Goal: Task Accomplishment & Management: Complete application form

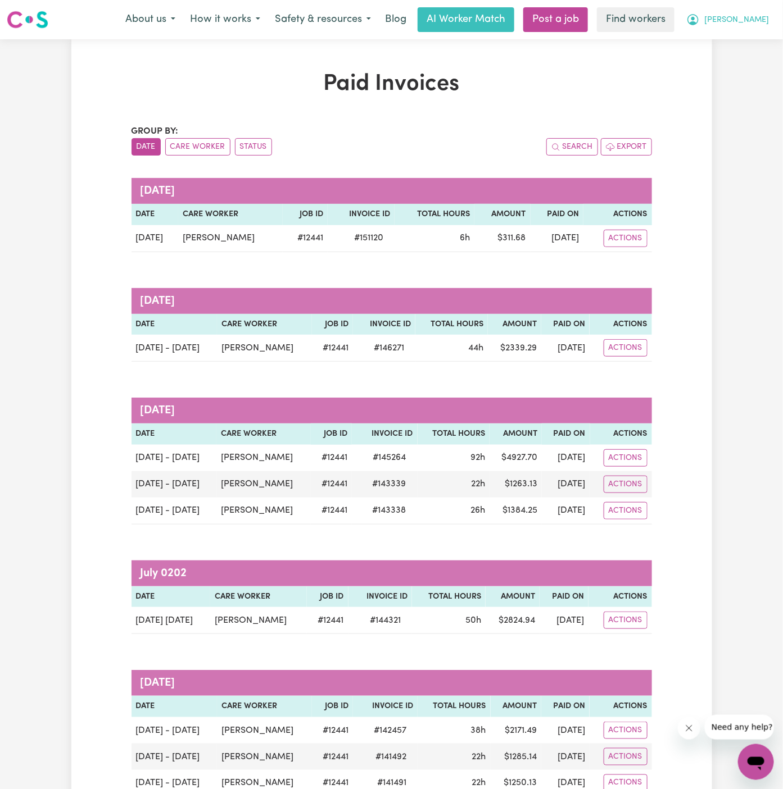
click at [752, 14] on button "[PERSON_NAME]" at bounding box center [727, 20] width 97 height 24
click at [752, 57] on link "Logout" at bounding box center [731, 64] width 89 height 21
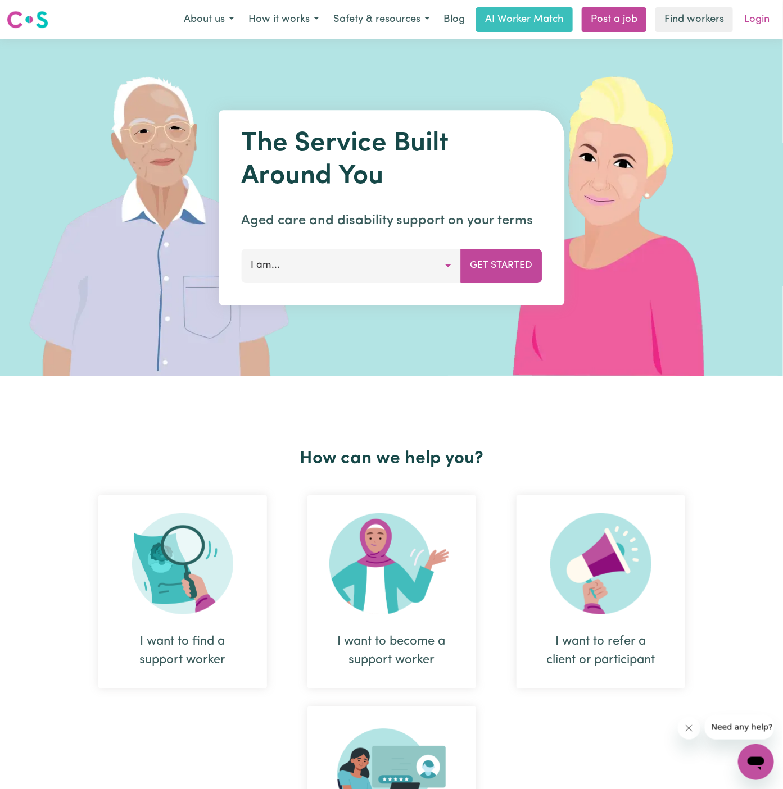
click at [758, 18] on link "Login" at bounding box center [756, 19] width 39 height 25
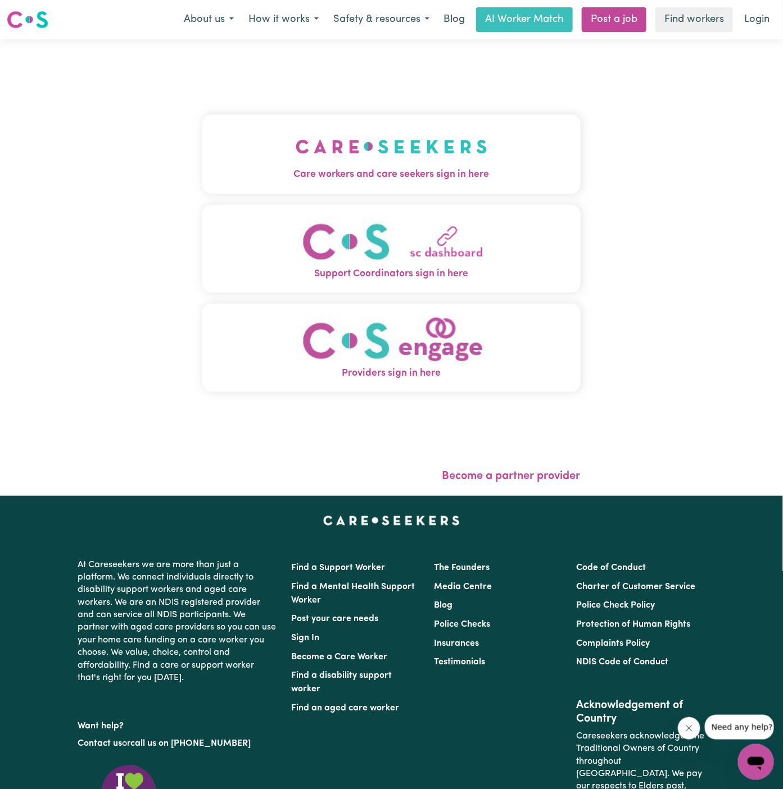
click at [395, 98] on div "Care workers and care seekers sign in here Support Coordinators sign in here Pr…" at bounding box center [391, 259] width 378 height 395
click at [635, 18] on link "Post a job" at bounding box center [614, 19] width 65 height 25
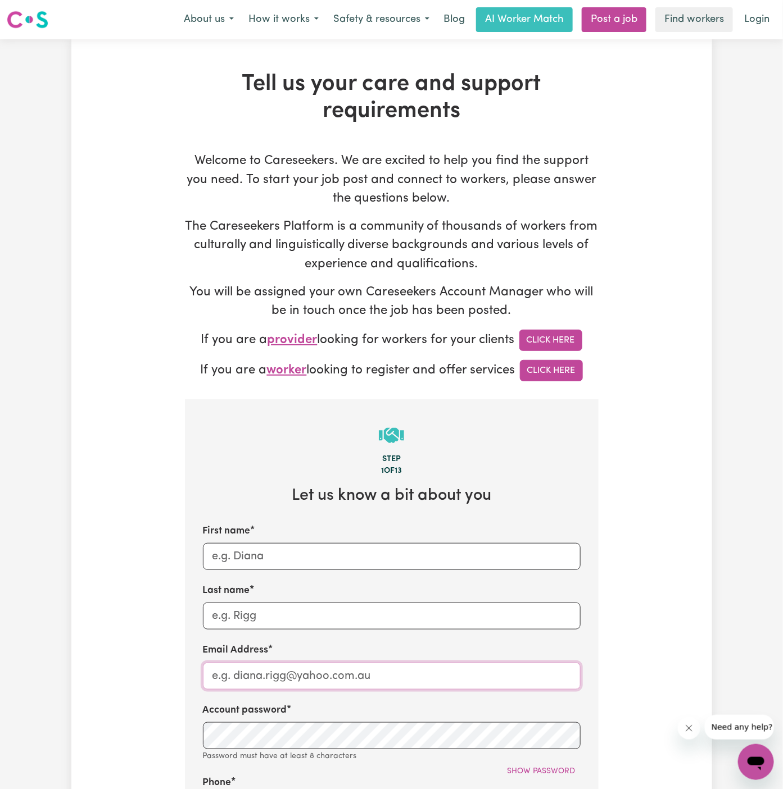
type input "[PERSON_NAME][EMAIL_ADDRESS][DOMAIN_NAME]"
click at [364, 559] on input "First name" at bounding box center [392, 556] width 378 height 27
drag, startPoint x: 237, startPoint y: 675, endPoint x: 478, endPoint y: 673, distance: 240.5
click at [478, 673] on input "[PERSON_NAME][EMAIL_ADDRESS][DOMAIN_NAME]" at bounding box center [392, 676] width 378 height 27
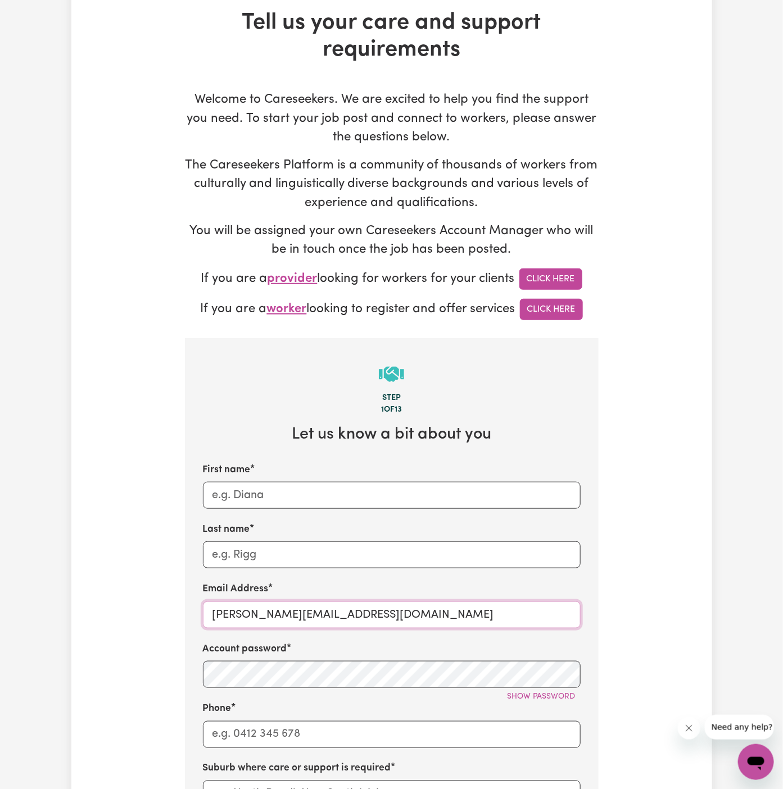
scroll to position [131, 0]
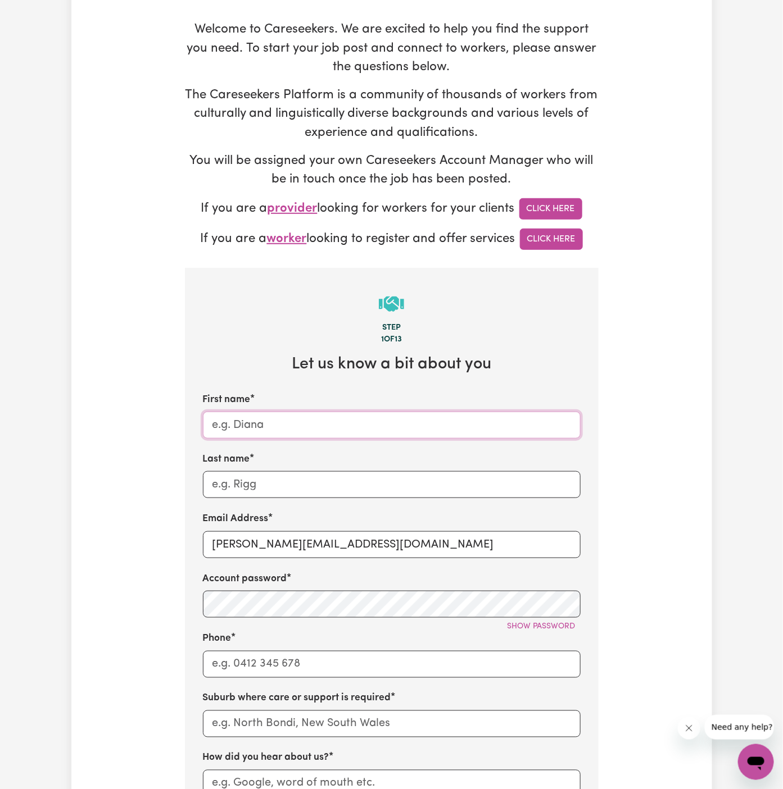
click at [275, 426] on input "First name" at bounding box center [392, 425] width 378 height 27
paste input "[PERSON_NAME]"
click at [271, 426] on input "[PERSON_NAME]" at bounding box center [392, 425] width 378 height 27
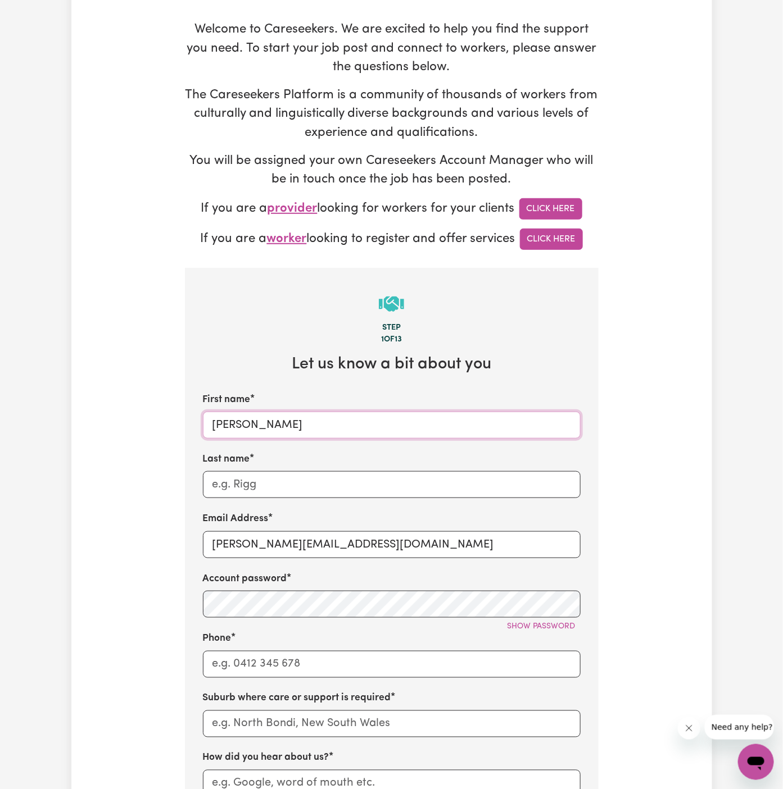
type input "[PERSON_NAME]"
click at [271, 478] on input "Last name" at bounding box center [392, 484] width 378 height 27
paste input "[PERSON_NAME]"
type input "[PERSON_NAME]"
click at [253, 539] on input "[PERSON_NAME][EMAIL_ADDRESS][DOMAIN_NAME]" at bounding box center [392, 545] width 378 height 27
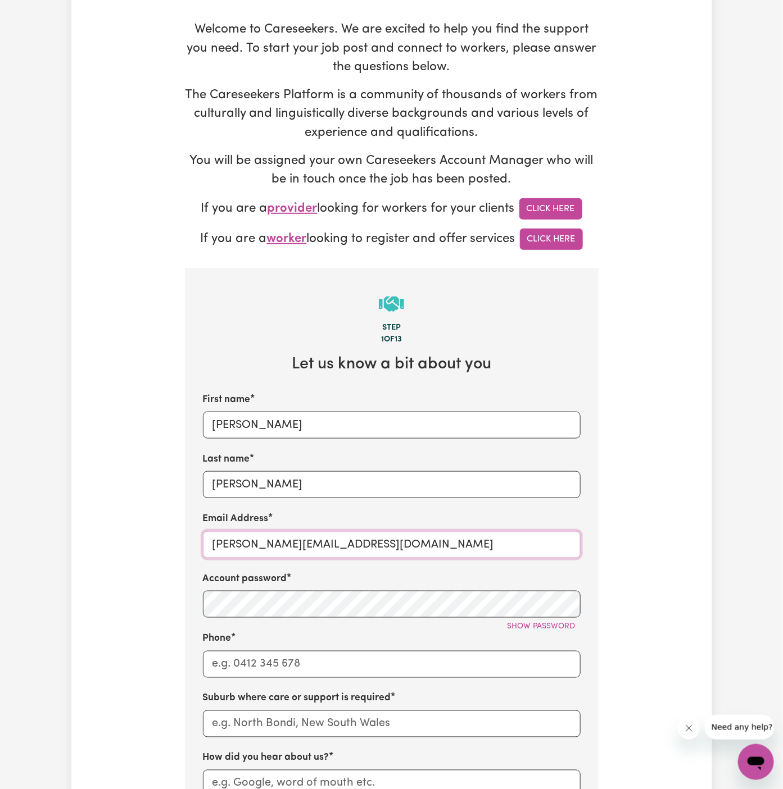
click at [269, 532] on input "[PERSON_NAME][EMAIL_ADDRESS][DOMAIN_NAME]" at bounding box center [392, 545] width 378 height 27
paste input "MariaGlasbyHOC@careseekers.com.a"
click at [289, 588] on div "Account password Show password" at bounding box center [392, 595] width 378 height 46
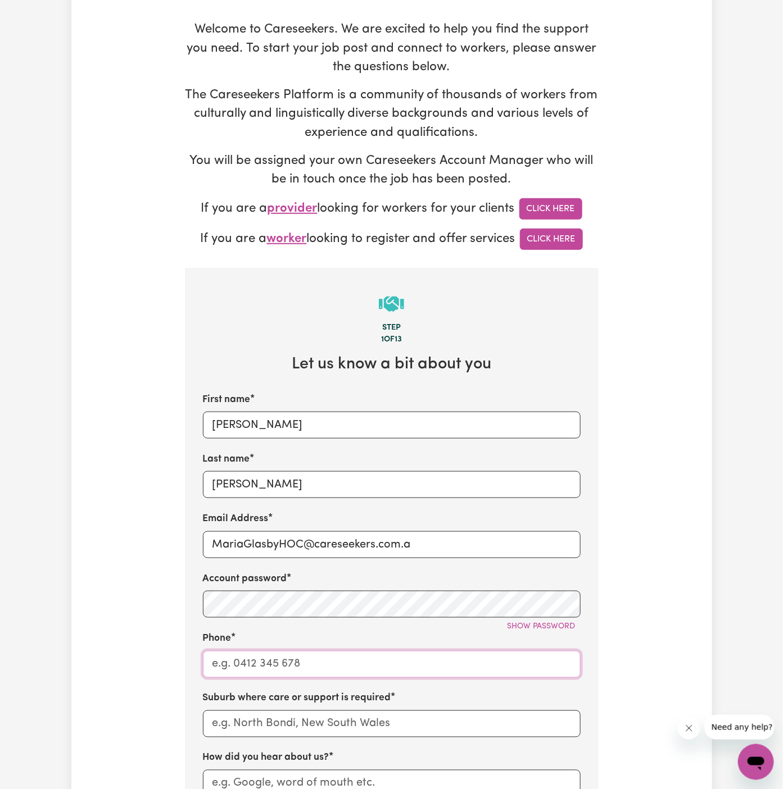
click at [469, 651] on input "Phone" at bounding box center [392, 664] width 378 height 27
click at [452, 544] on input "MariaGlasbyHOC@careseekers.com.a" at bounding box center [392, 545] width 378 height 27
type input "[EMAIL_ADDRESS][DOMAIN_NAME]"
click at [342, 665] on input "Phone" at bounding box center [392, 664] width 378 height 27
type input "1300765465"
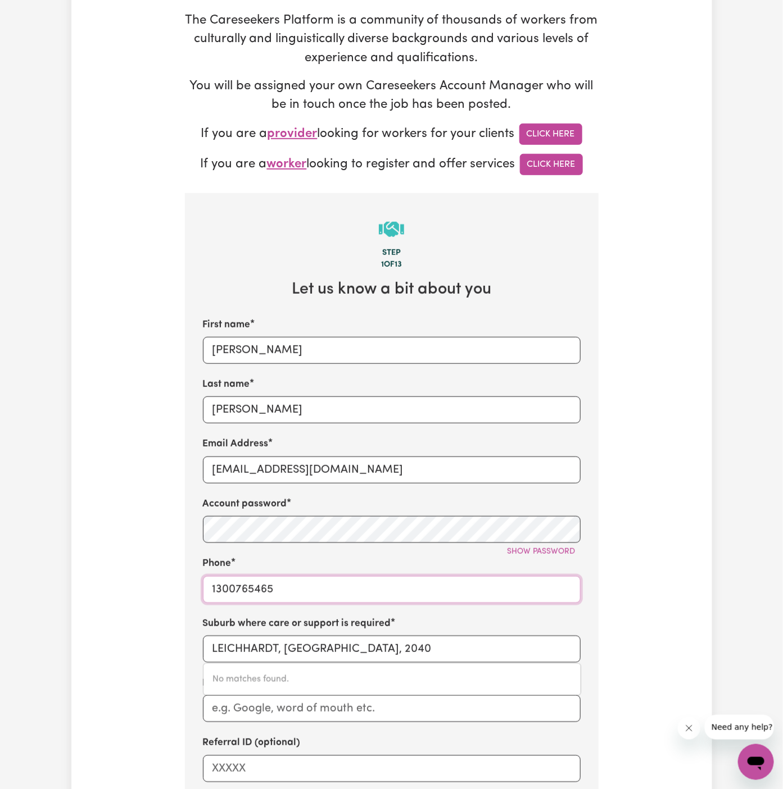
scroll to position [281, 0]
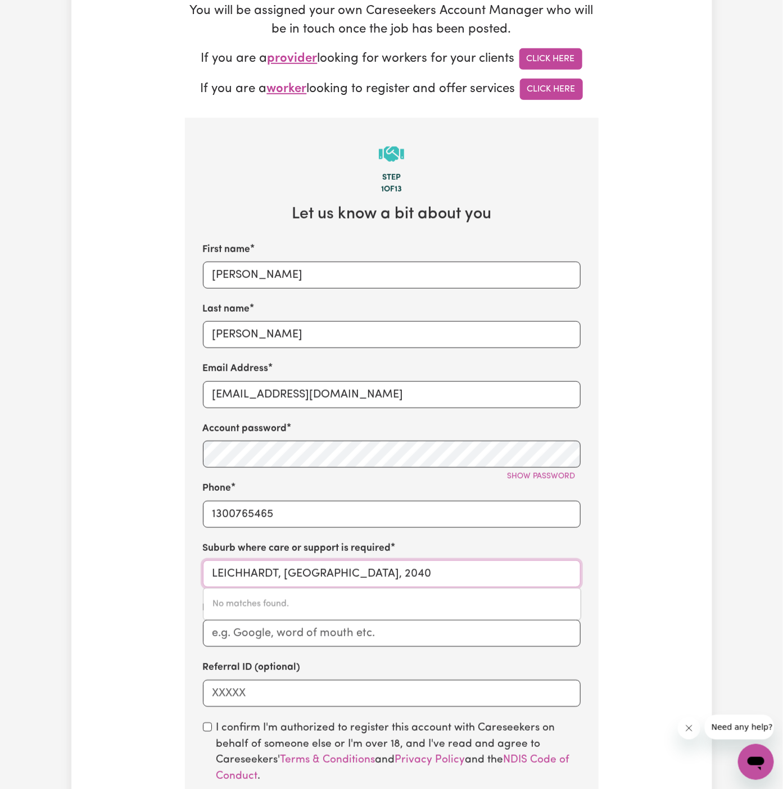
click at [334, 569] on input "LEICHHARDT, [GEOGRAPHIC_DATA], 2040" at bounding box center [392, 574] width 378 height 27
paste input "[PERSON_NAME]"
type input "[PERSON_NAME]"
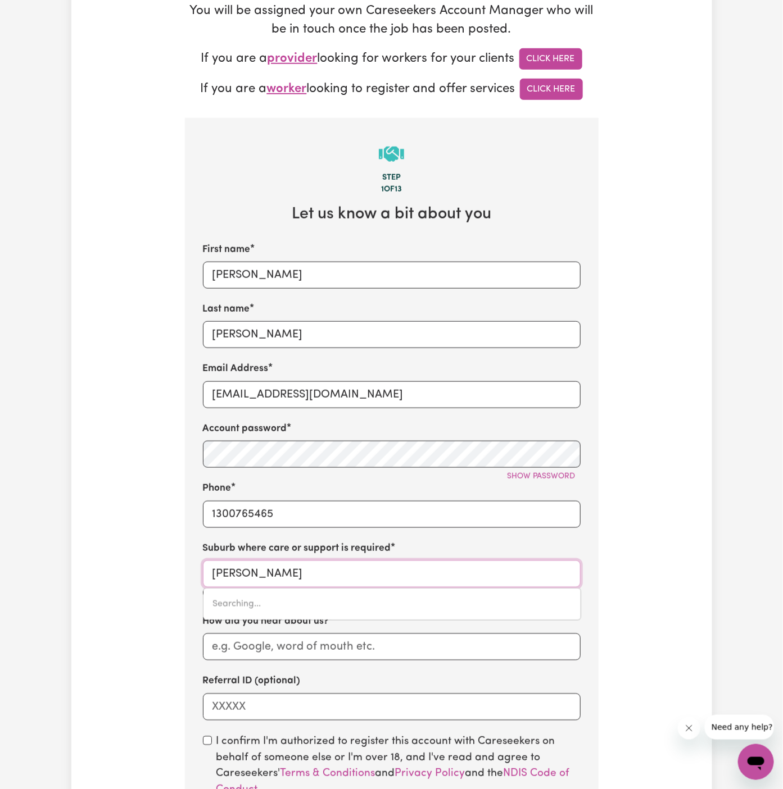
type input "[GEOGRAPHIC_DATA], [GEOGRAPHIC_DATA], 2077"
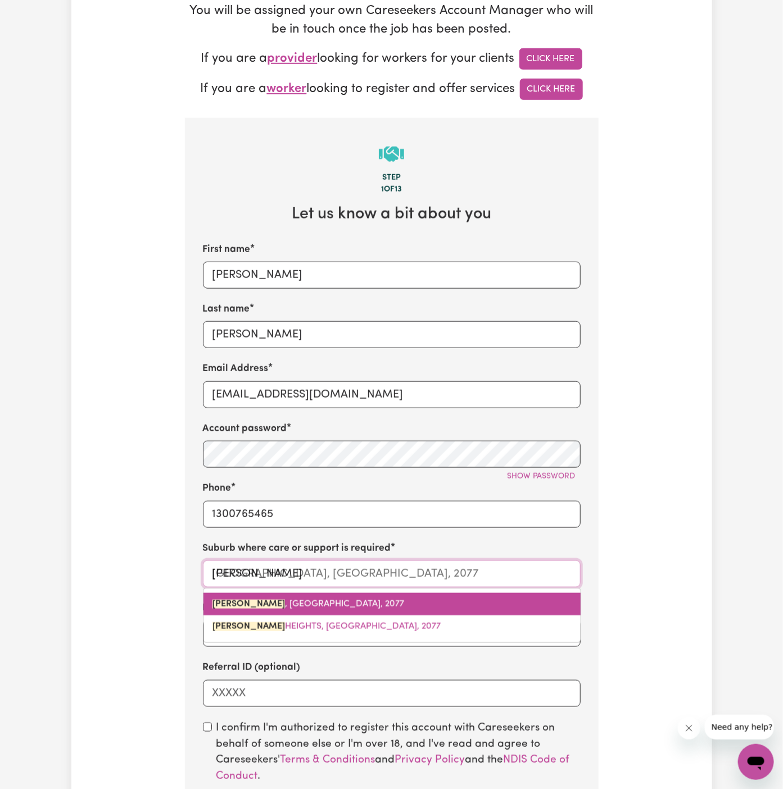
click at [358, 597] on link "[GEOGRAPHIC_DATA] , [GEOGRAPHIC_DATA], 2077" at bounding box center [391, 604] width 377 height 22
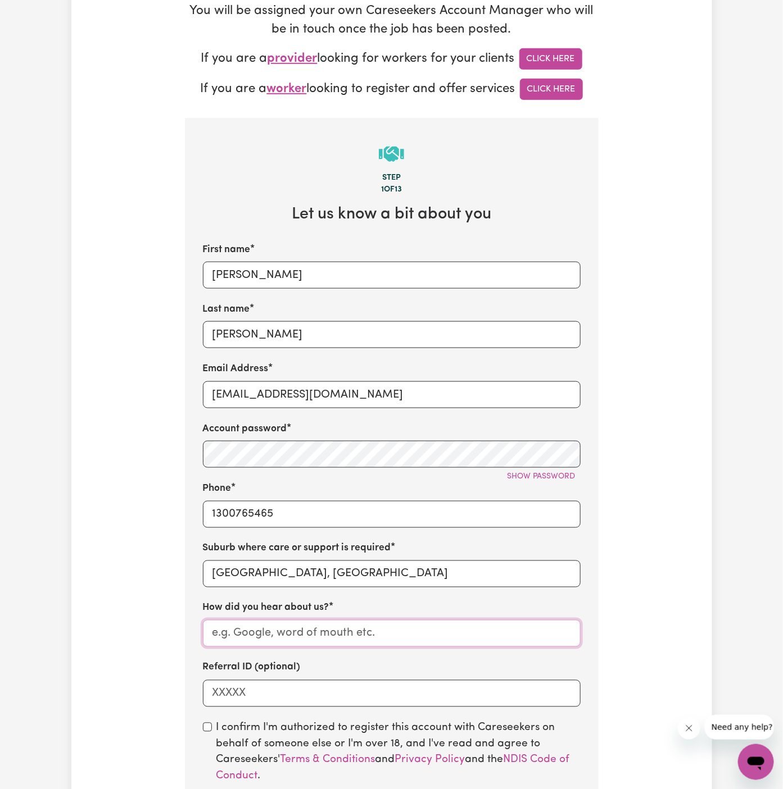
click at [492, 630] on input "How did you hear about us?" at bounding box center [392, 633] width 378 height 27
paste input "Hands Of Care"
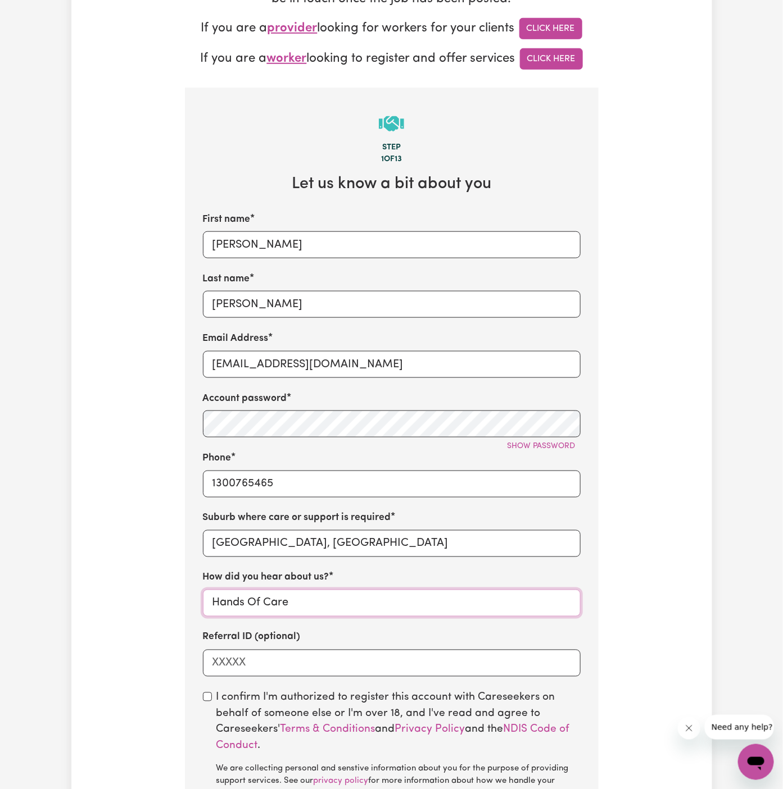
scroll to position [347, 0]
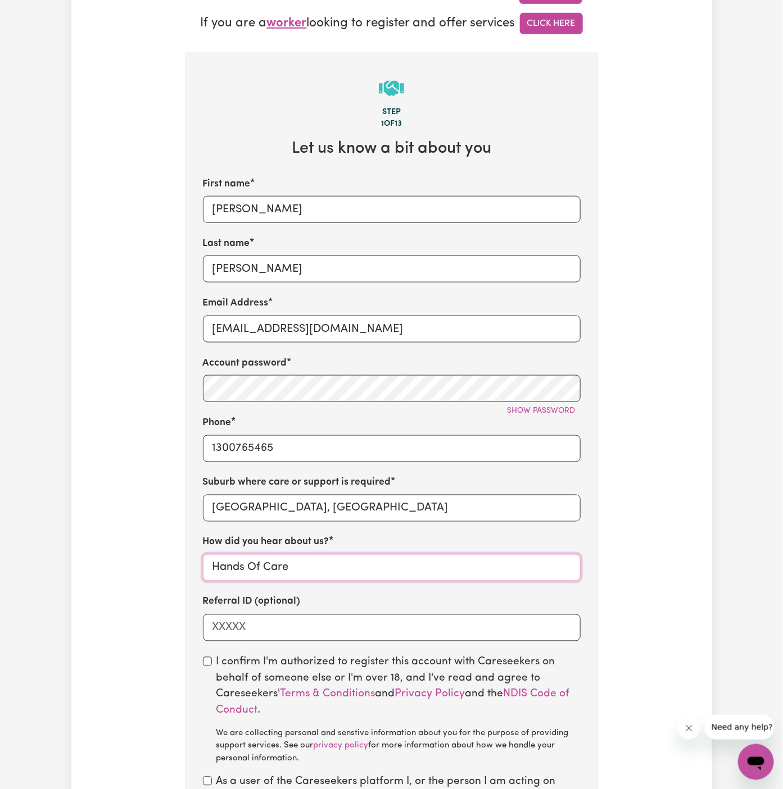
type input "Hands Of Care"
click at [215, 661] on div "I confirm I'm authorized to register this account with Careseekers on behalf of…" at bounding box center [392, 710] width 378 height 111
click at [203, 661] on input "checkbox" at bounding box center [207, 661] width 9 height 9
checkbox input "true"
click at [560, 407] on span "Show password" at bounding box center [541, 411] width 68 height 8
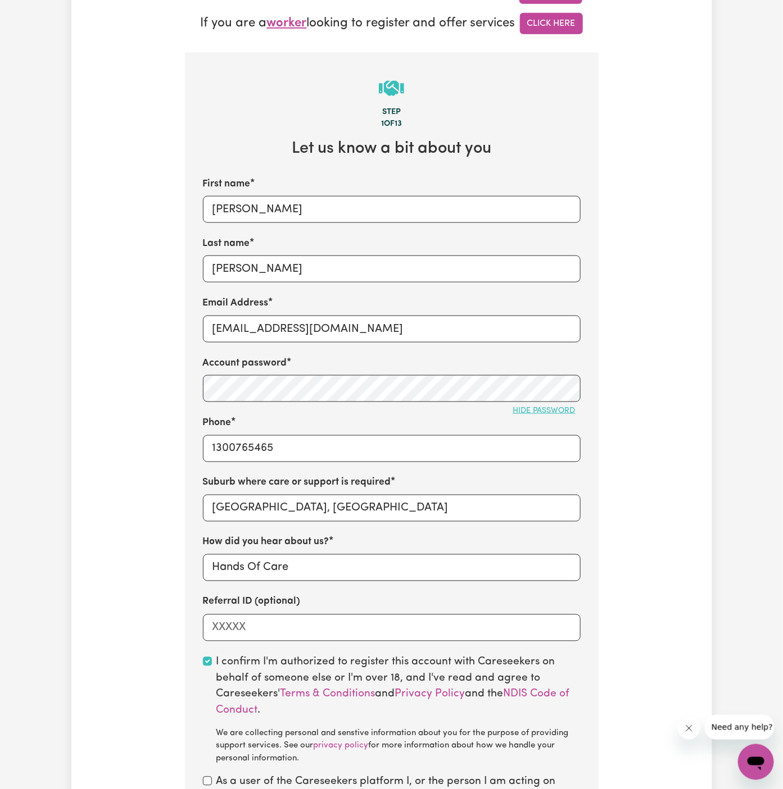
scroll to position [578, 0]
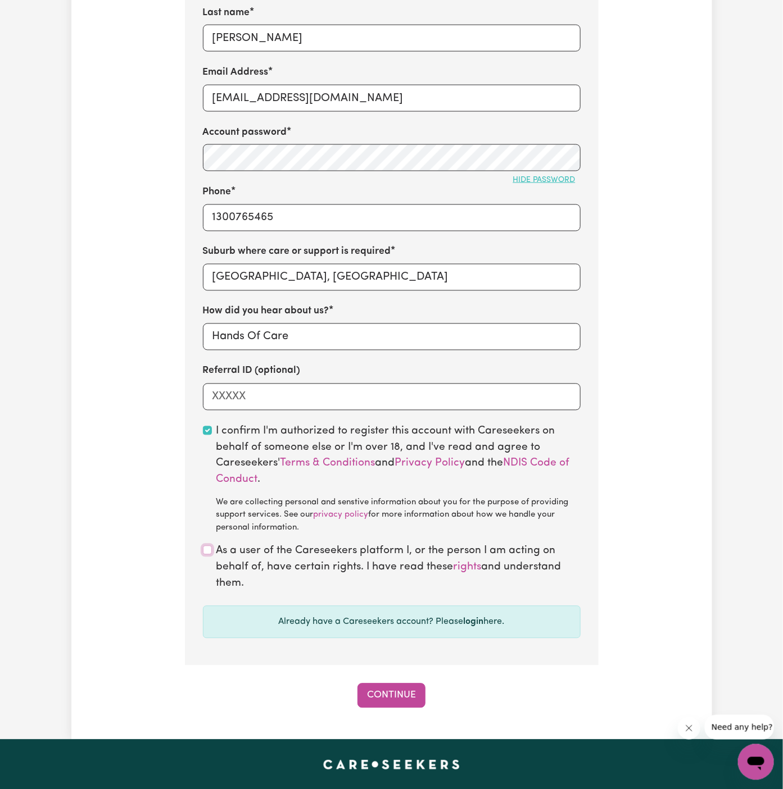
click at [208, 551] on input "checkbox" at bounding box center [207, 550] width 9 height 9
checkbox input "true"
click at [408, 699] on button "Continue" at bounding box center [391, 696] width 68 height 25
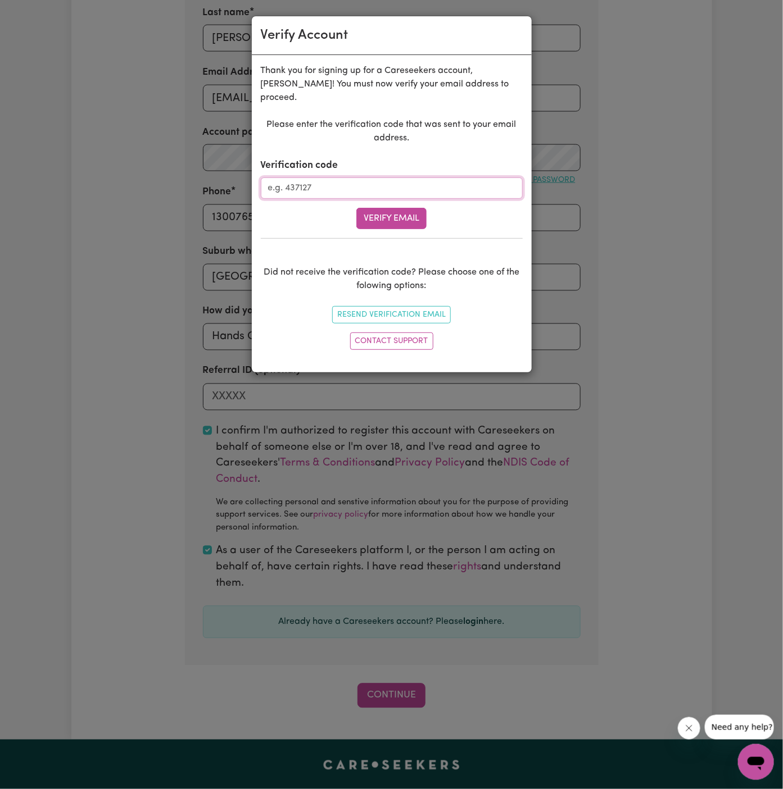
click at [337, 178] on input "Verification code" at bounding box center [392, 188] width 262 height 21
paste input "455027"
type input "455027"
click at [371, 208] on button "Verify Email" at bounding box center [391, 218] width 70 height 21
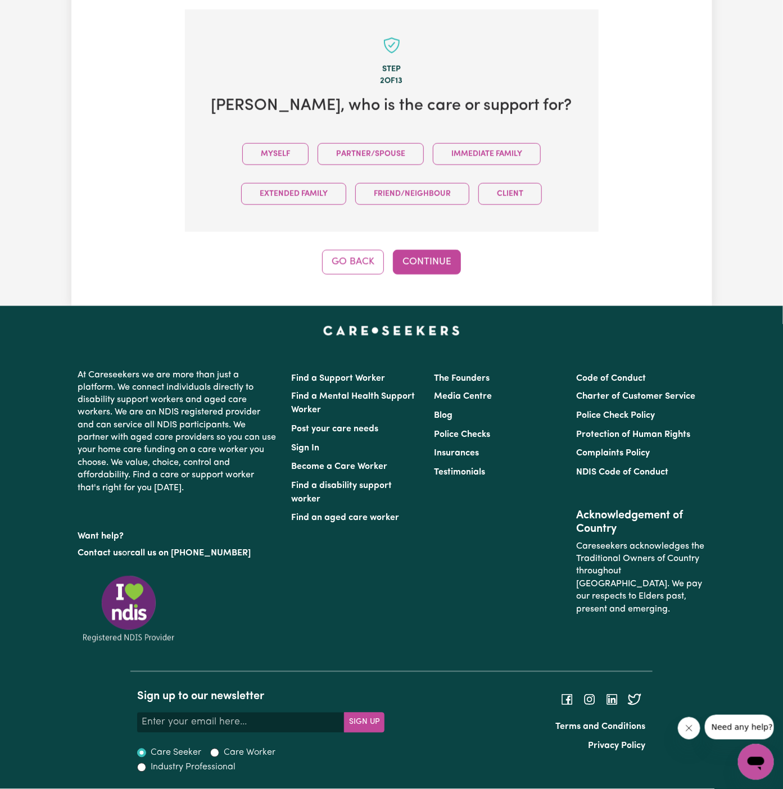
scroll to position [388, 0]
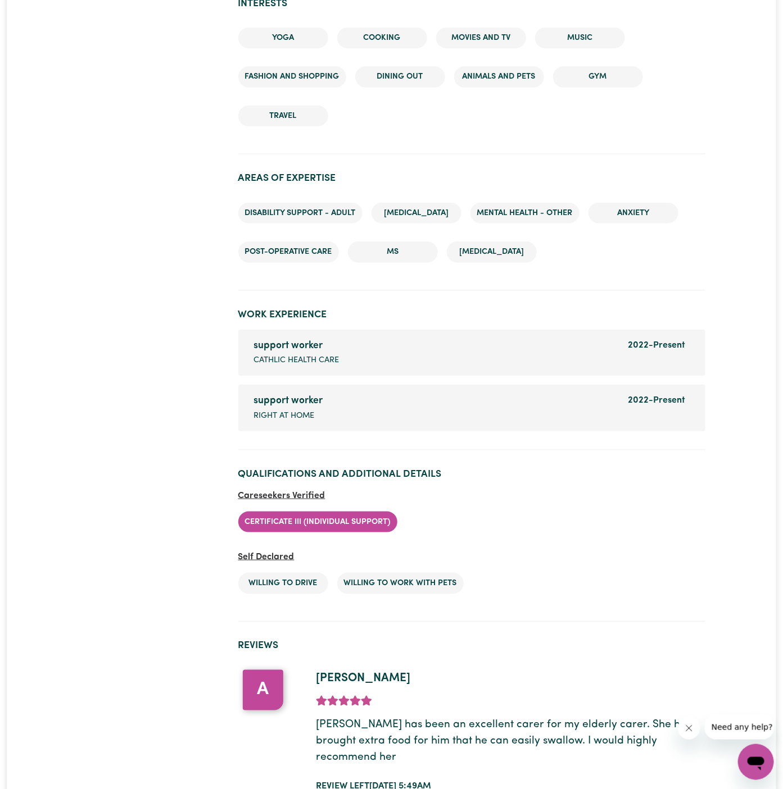
scroll to position [1718, 0]
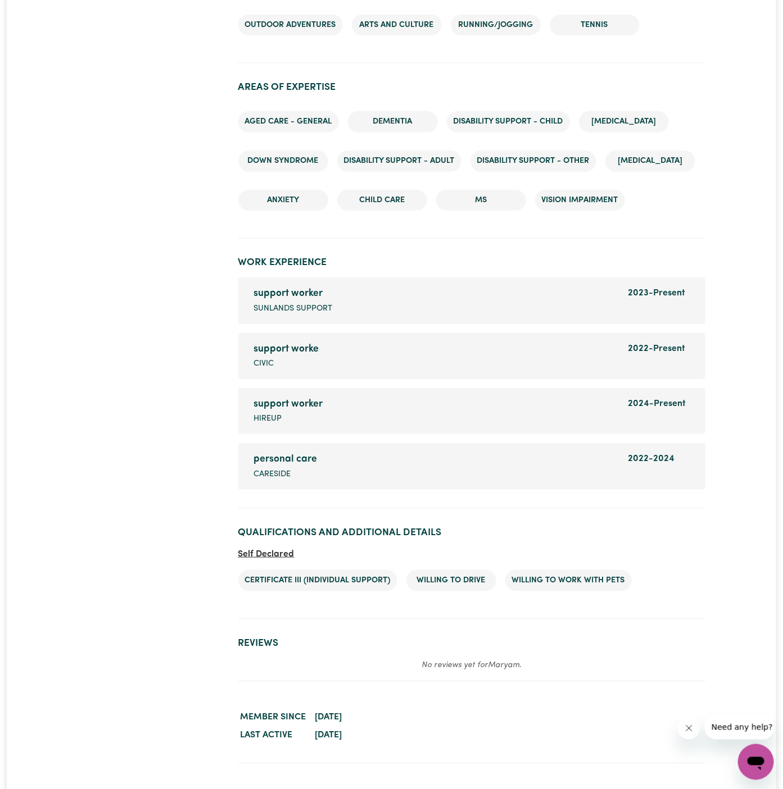
scroll to position [1782, 0]
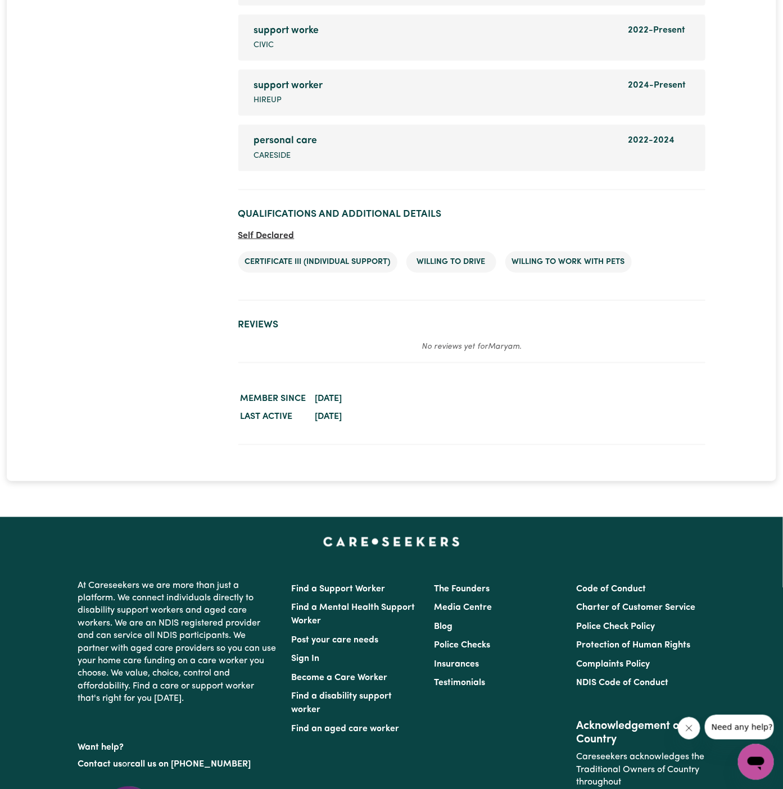
scroll to position [2119, 0]
